Goal: Information Seeking & Learning: Learn about a topic

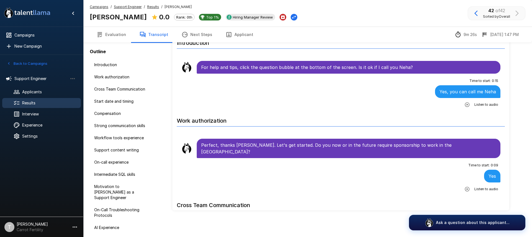
scroll to position [992, 0]
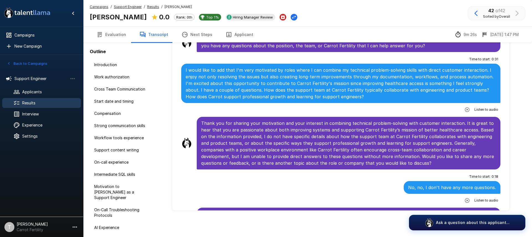
click at [30, 106] on div "Results" at bounding box center [41, 103] width 79 height 10
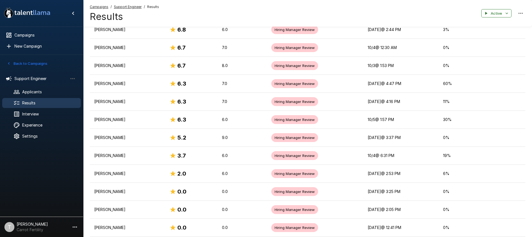
scroll to position [548, 0]
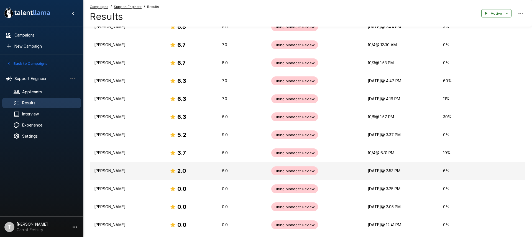
click at [213, 171] on div "2.0" at bounding box center [191, 170] width 43 height 9
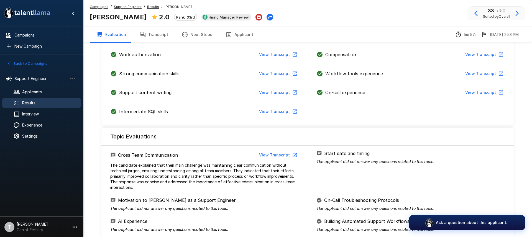
scroll to position [157, 0]
click at [272, 152] on button "View Transcript" at bounding box center [278, 155] width 42 height 10
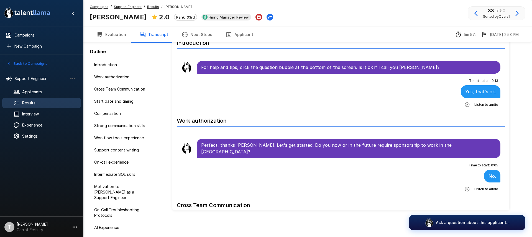
scroll to position [30, 0]
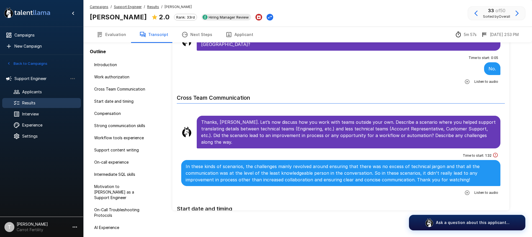
scroll to position [107, 0]
click at [470, 190] on icon "button" at bounding box center [467, 193] width 6 height 6
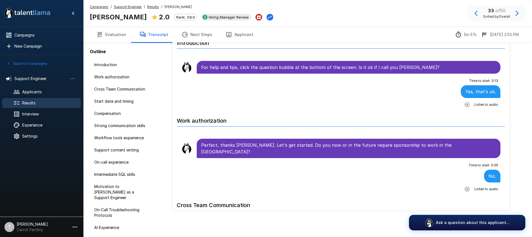
scroll to position [0, 0]
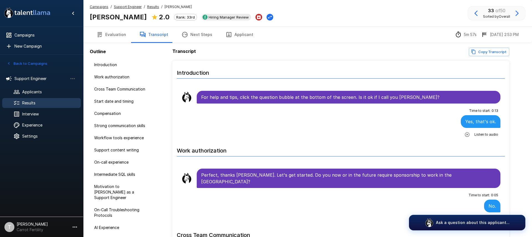
scroll to position [30, 0]
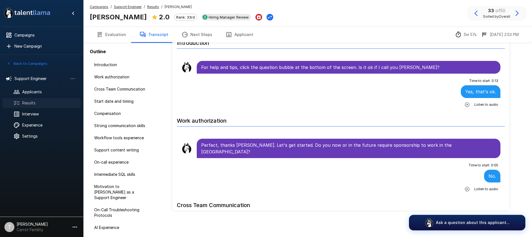
click at [35, 102] on span "Results" at bounding box center [49, 103] width 54 height 6
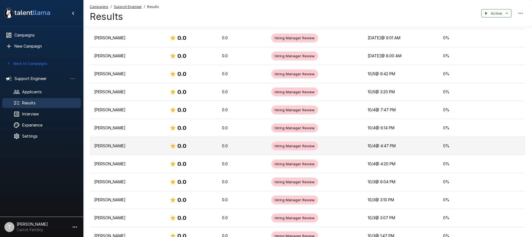
scroll to position [837, 0]
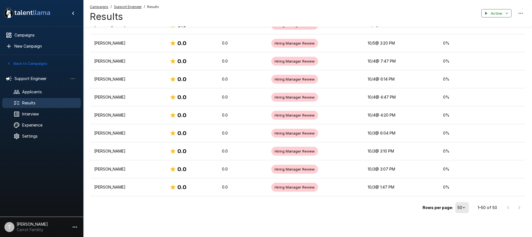
click at [519, 207] on div at bounding box center [513, 207] width 22 height 11
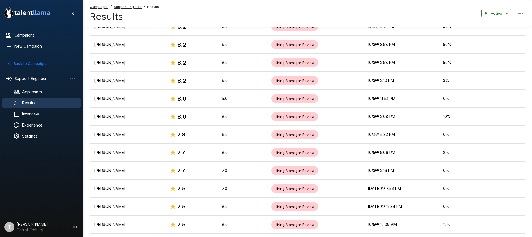
scroll to position [0, 0]
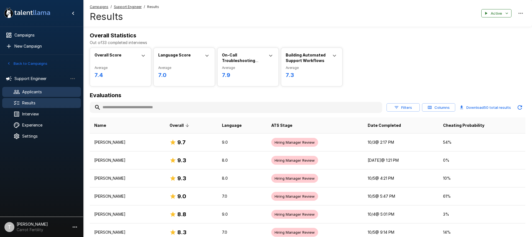
click at [29, 94] on span "Applicants" at bounding box center [49, 92] width 54 height 6
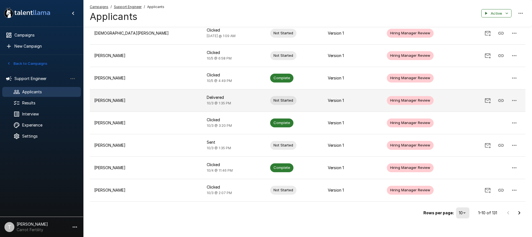
scroll to position [119, 0]
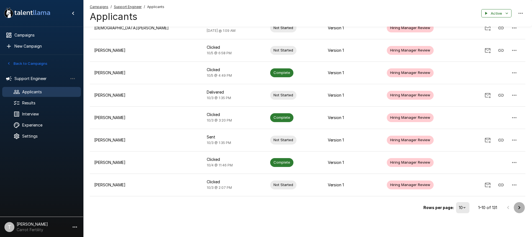
click at [521, 208] on icon "Go to next page" at bounding box center [519, 207] width 7 height 7
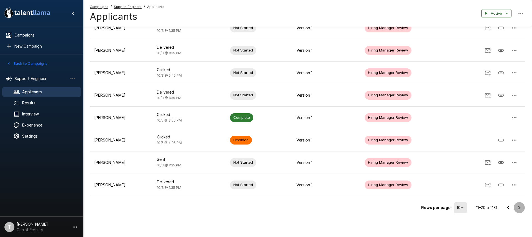
click at [519, 209] on icon "Go to next page" at bounding box center [519, 207] width 7 height 7
click at [519, 208] on icon "Go to next page" at bounding box center [519, 207] width 2 height 3
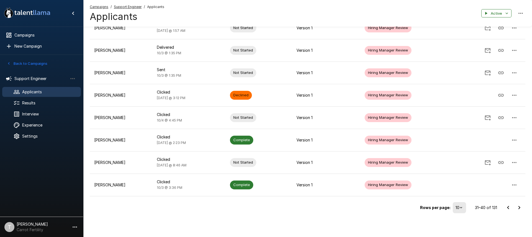
click at [518, 207] on icon "Go to next page" at bounding box center [519, 207] width 7 height 7
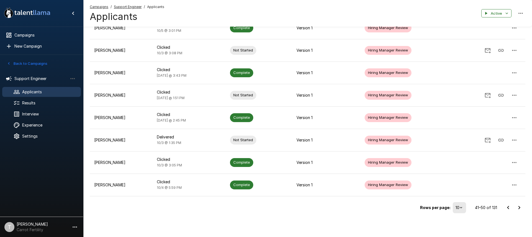
click at [520, 208] on icon "Go to next page" at bounding box center [519, 207] width 7 height 7
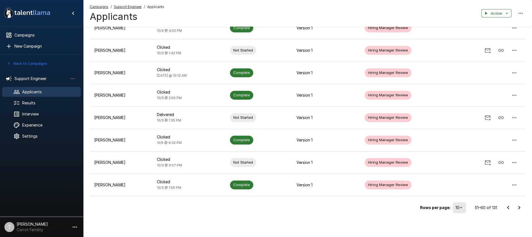
click at [518, 207] on icon "Go to next page" at bounding box center [519, 207] width 7 height 7
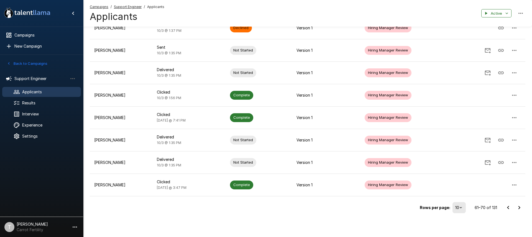
click at [521, 208] on icon "Go to next page" at bounding box center [519, 207] width 7 height 7
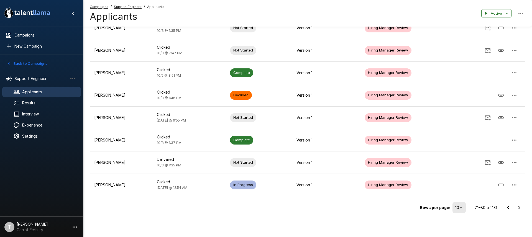
click at [520, 206] on icon "Go to next page" at bounding box center [519, 207] width 7 height 7
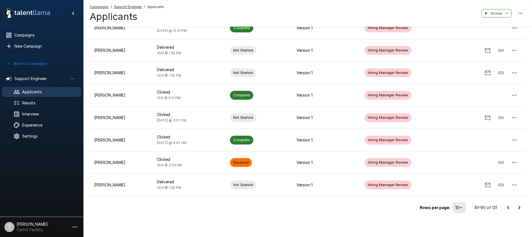
click at [520, 208] on icon "Go to next page" at bounding box center [519, 207] width 7 height 7
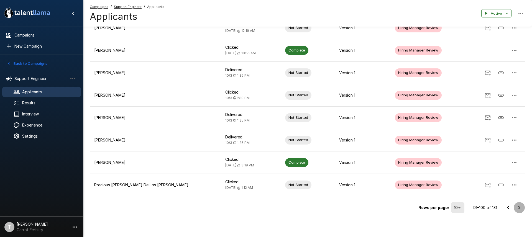
click at [520, 208] on icon "Go to next page" at bounding box center [519, 207] width 7 height 7
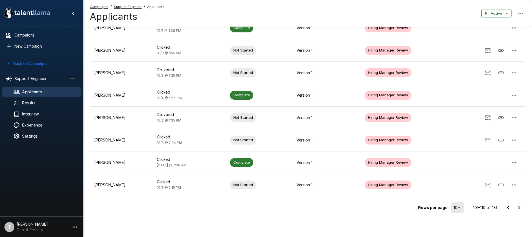
click at [520, 207] on icon "Go to next page" at bounding box center [519, 207] width 7 height 7
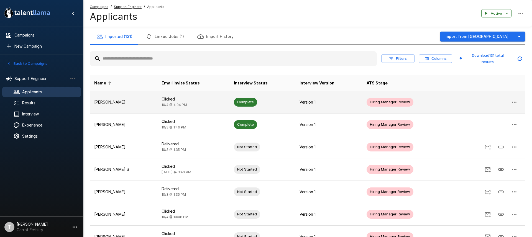
scroll to position [0, 0]
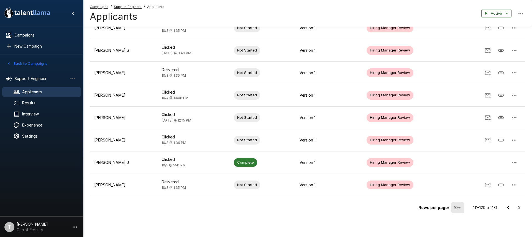
click at [518, 207] on icon "Go to next page" at bounding box center [519, 207] width 7 height 7
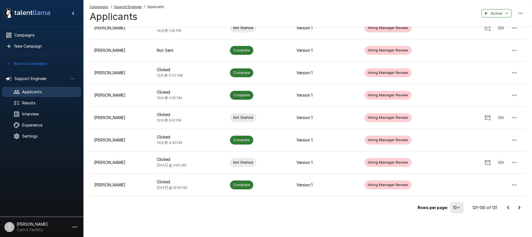
click at [519, 208] on icon "Go to next page" at bounding box center [519, 207] width 2 height 3
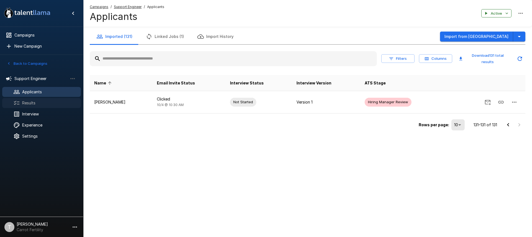
click at [43, 102] on span "Results" at bounding box center [49, 103] width 54 height 6
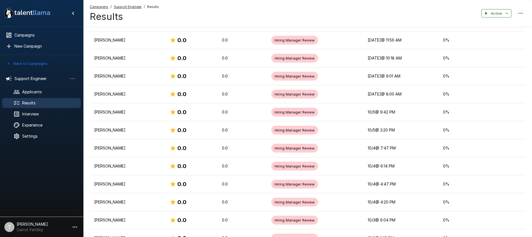
scroll to position [837, 0]
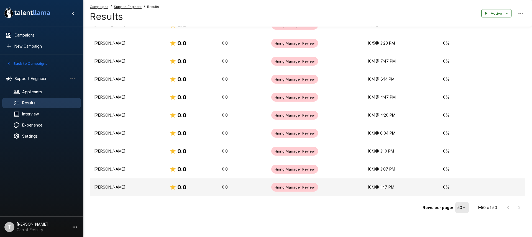
click at [118, 187] on p "[PERSON_NAME]" at bounding box center [127, 187] width 66 height 6
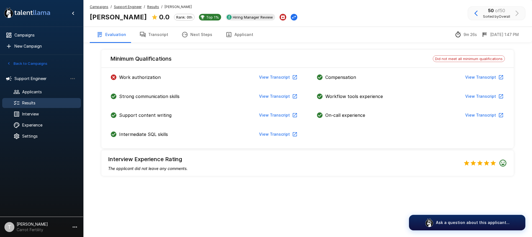
drag, startPoint x: 26, startPoint y: 104, endPoint x: 29, endPoint y: 102, distance: 4.2
click at [26, 104] on span "Results" at bounding box center [49, 103] width 54 height 6
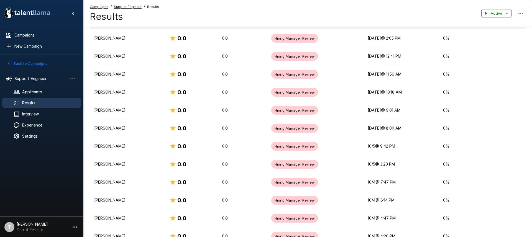
scroll to position [837, 0]
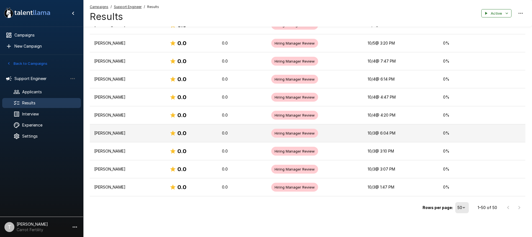
click at [110, 137] on td "[PERSON_NAME]" at bounding box center [127, 133] width 75 height 18
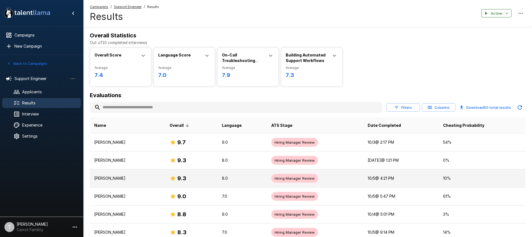
click at [143, 179] on p "[PERSON_NAME]" at bounding box center [127, 179] width 66 height 6
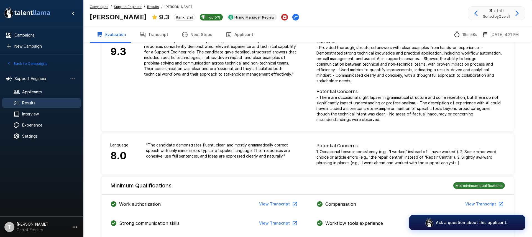
scroll to position [41, 0]
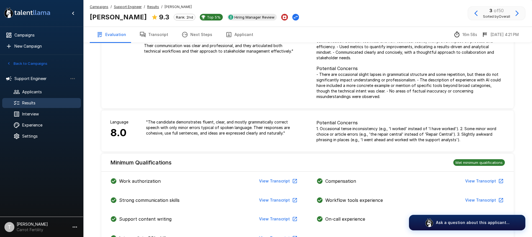
click at [280, 176] on button "View Transcript" at bounding box center [278, 181] width 42 height 10
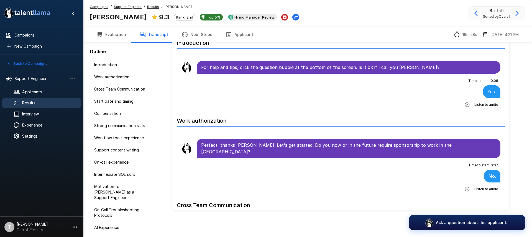
scroll to position [30, 0]
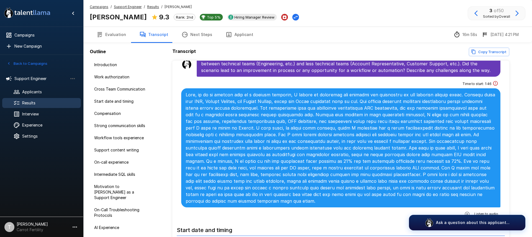
scroll to position [204, 0]
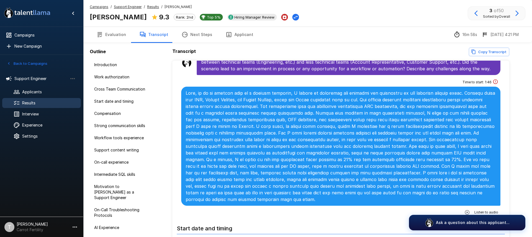
click at [467, 210] on icon "button" at bounding box center [467, 213] width 6 height 6
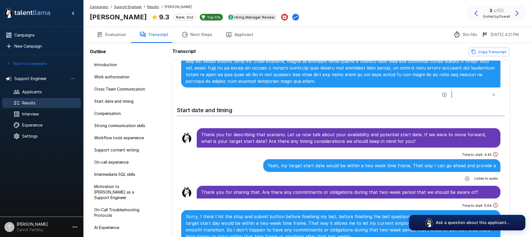
scroll to position [329, 0]
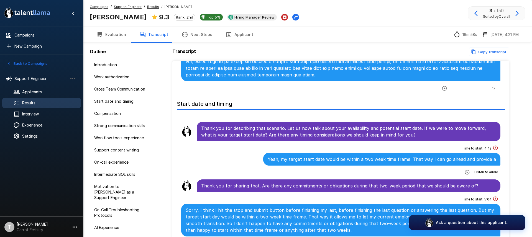
click at [469, 170] on icon "button" at bounding box center [467, 173] width 6 height 6
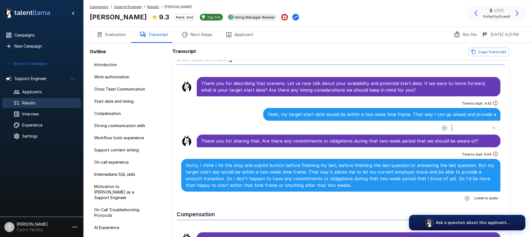
scroll to position [374, 0]
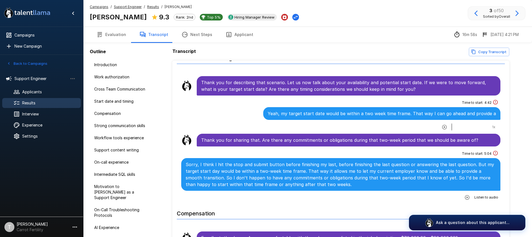
click at [482, 195] on span "Listen to audio" at bounding box center [486, 198] width 24 height 6
click at [468, 195] on icon "button" at bounding box center [467, 198] width 6 height 6
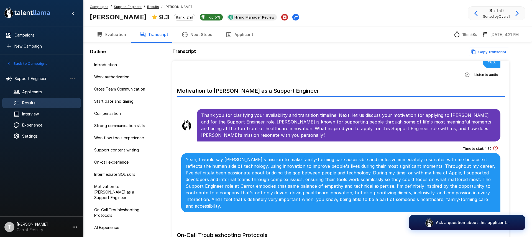
scroll to position [967, 0]
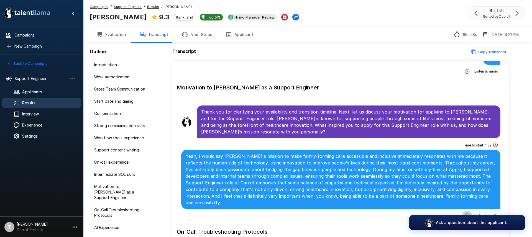
click at [469, 213] on icon "button" at bounding box center [466, 215] width 5 height 5
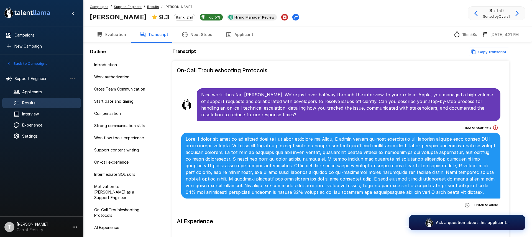
scroll to position [1134, 0]
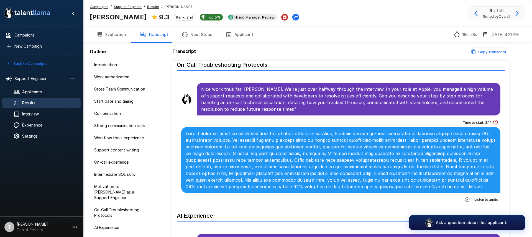
click at [467, 197] on icon "button" at bounding box center [467, 200] width 6 height 6
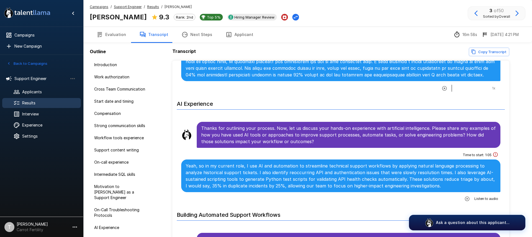
scroll to position [1251, 0]
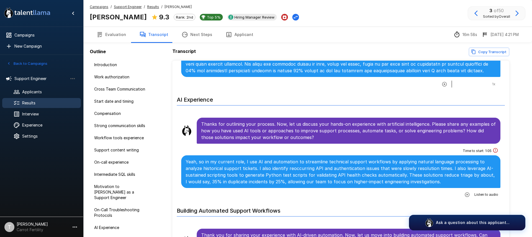
click at [468, 192] on icon "button" at bounding box center [467, 195] width 6 height 6
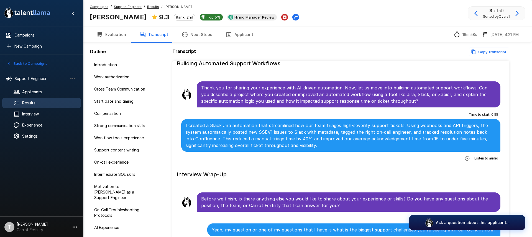
scroll to position [1397, 0]
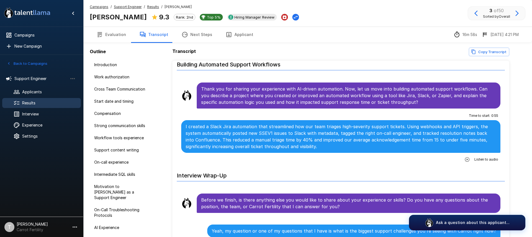
click at [469, 157] on icon "button" at bounding box center [467, 160] width 6 height 6
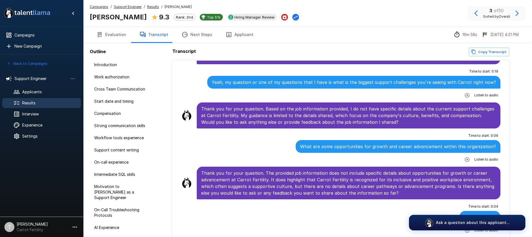
scroll to position [30, 0]
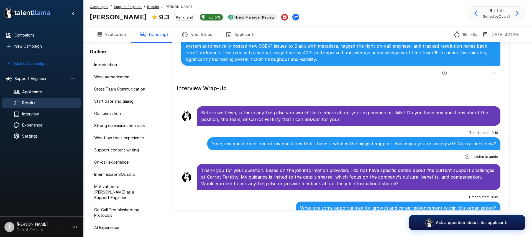
scroll to position [1545, 0]
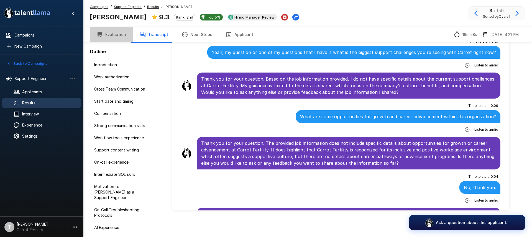
click at [113, 33] on button "Evaluation" at bounding box center [111, 35] width 43 height 16
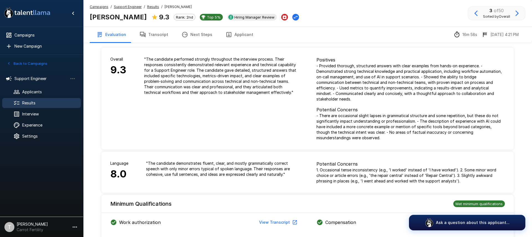
scroll to position [0, 0]
